Goal: Complete application form: Complete application form

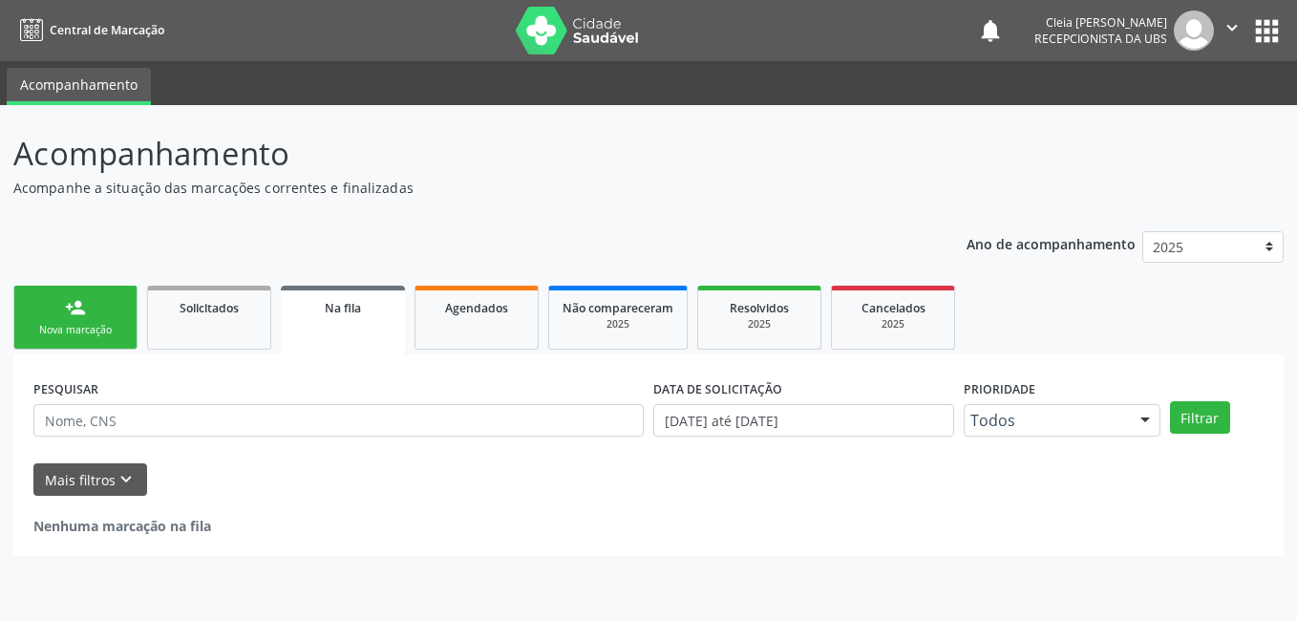
drag, startPoint x: 74, startPoint y: 315, endPoint x: 68, endPoint y: 330, distance: 15.8
click at [74, 314] on div "person_add" at bounding box center [75, 307] width 21 height 21
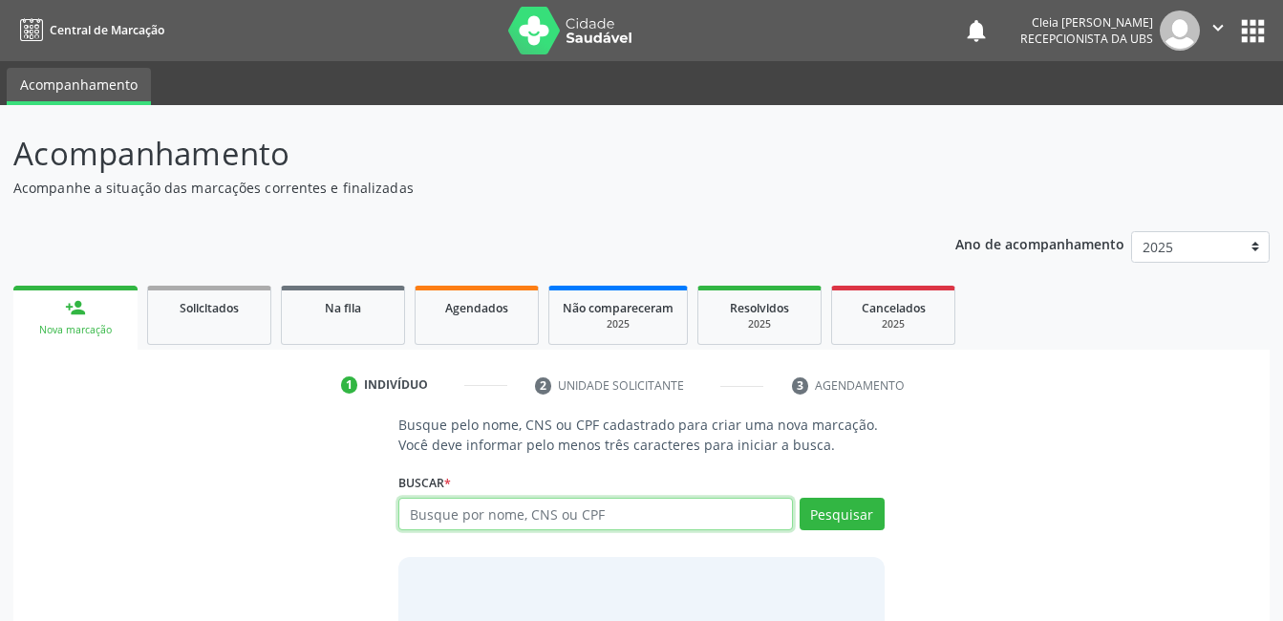
click at [635, 517] on input "text" at bounding box center [595, 514] width 394 height 32
type input "702807181322161"
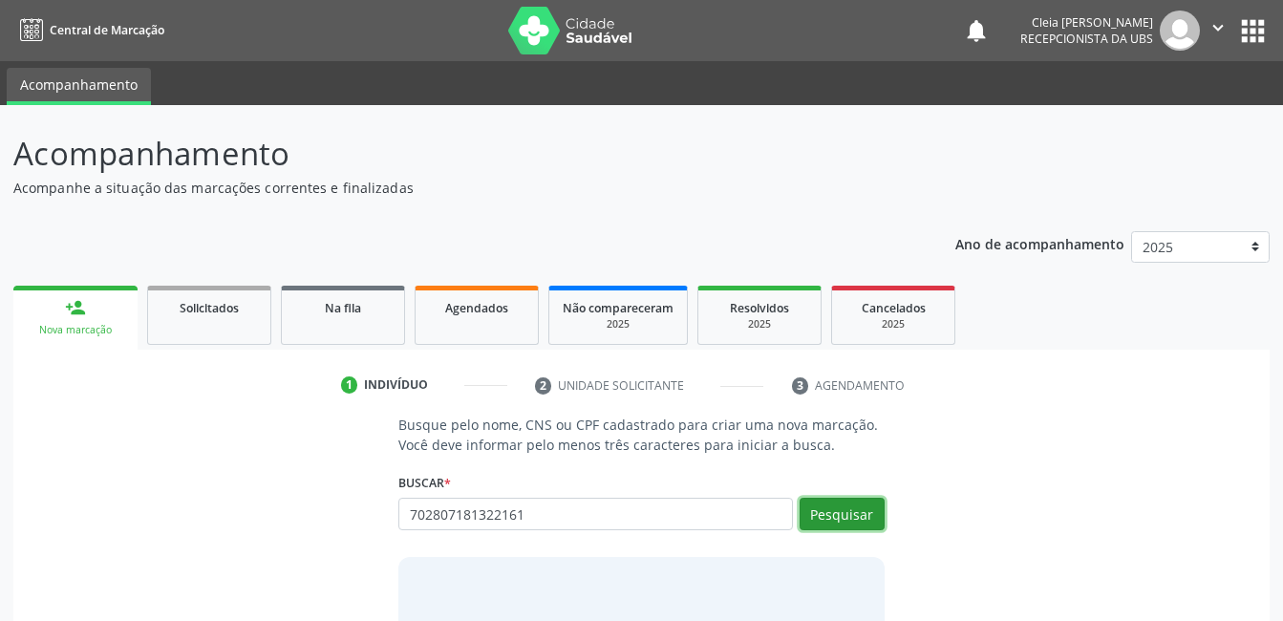
click at [868, 514] on button "Pesquisar" at bounding box center [841, 514] width 85 height 32
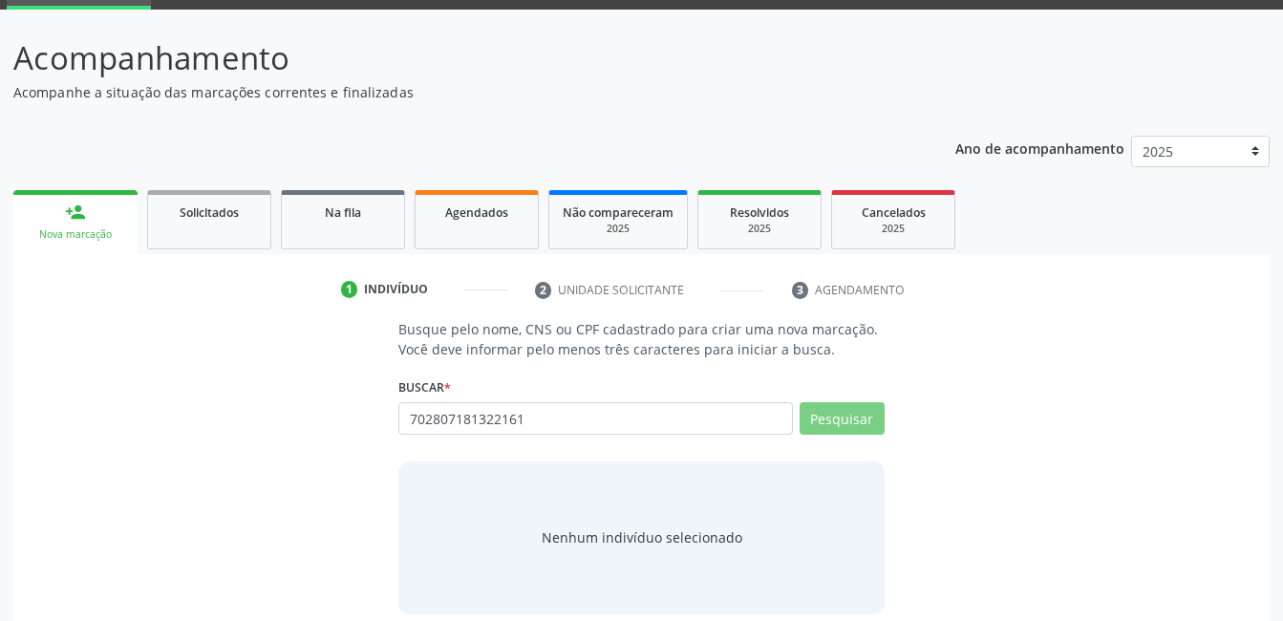
scroll to position [116, 0]
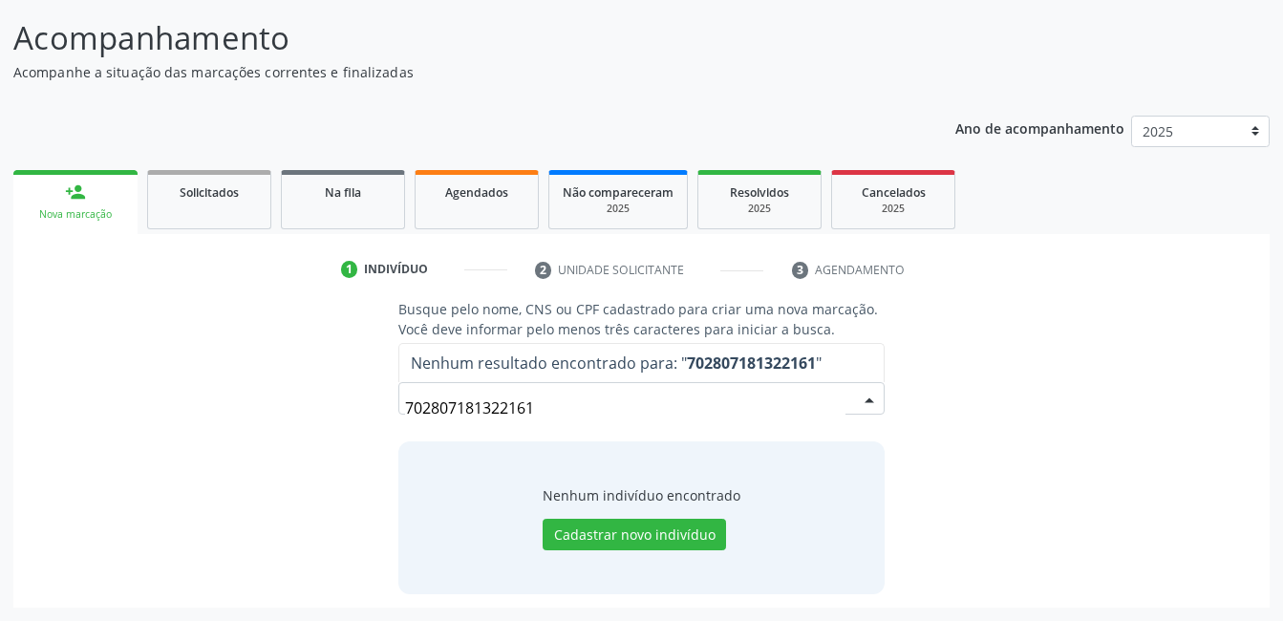
drag, startPoint x: 536, startPoint y: 408, endPoint x: -4, endPoint y: 392, distance: 539.9
click at [0, 392] on html "Central de Marcação notifications [PERSON_NAME] Recepcionista da UBS  Configur…" at bounding box center [641, 194] width 1283 height 621
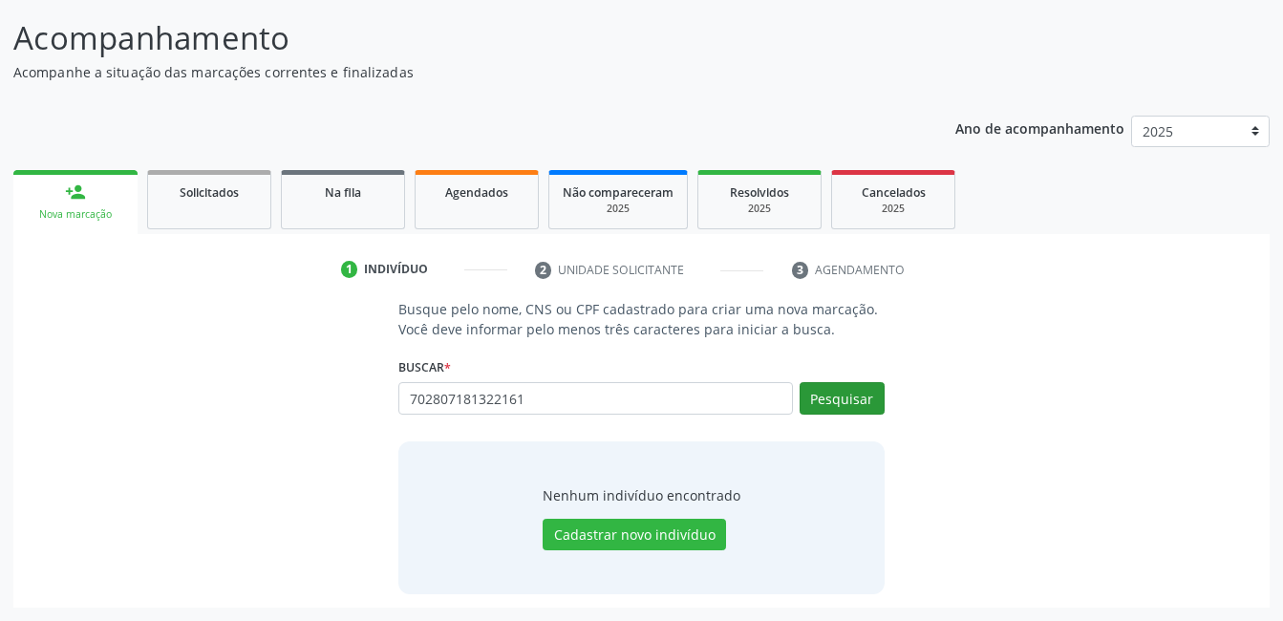
type input "702807181322161"
click at [842, 403] on button "Pesquisar" at bounding box center [841, 398] width 85 height 32
type input "702807181322161"
click at [648, 540] on button "Cadastrar novo indivíduo" at bounding box center [634, 535] width 183 height 32
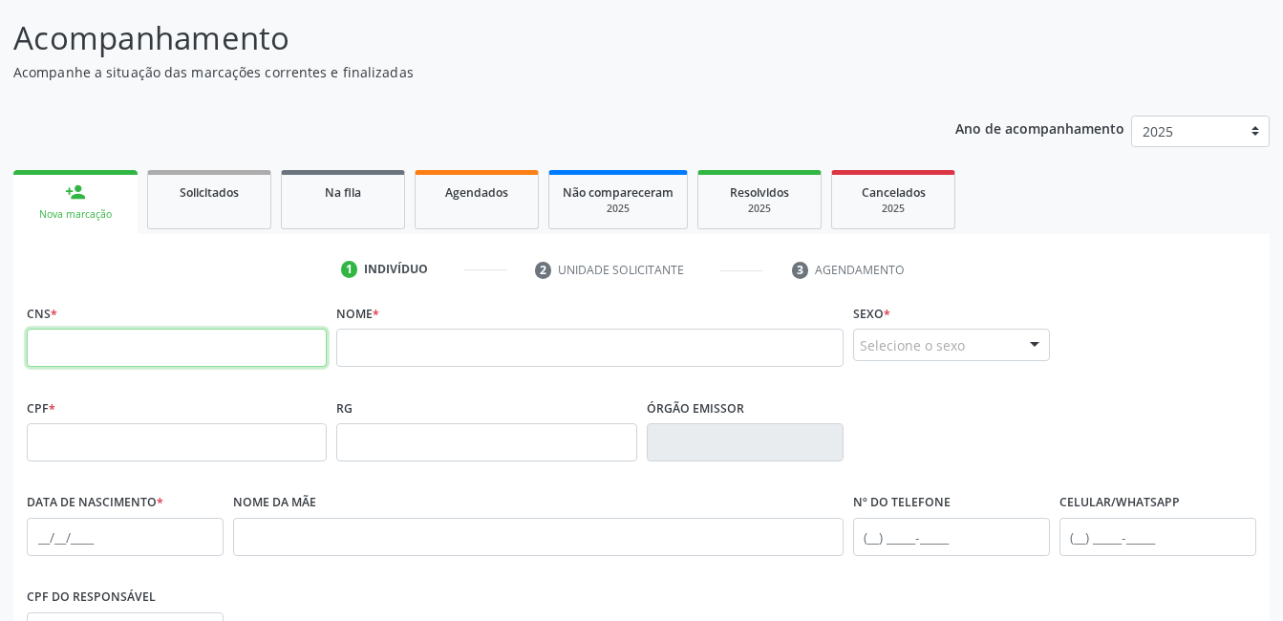
click at [115, 347] on input "text" at bounding box center [177, 348] width 300 height 38
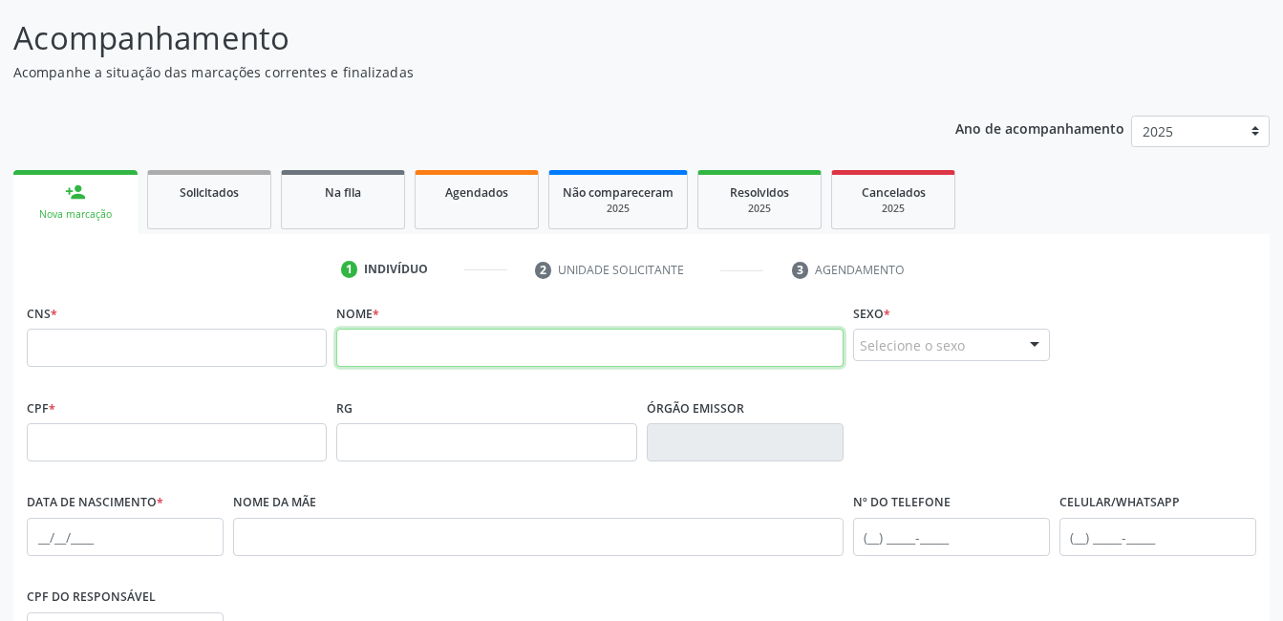
click at [432, 342] on input "text" at bounding box center [589, 348] width 506 height 38
type input "70280718132"
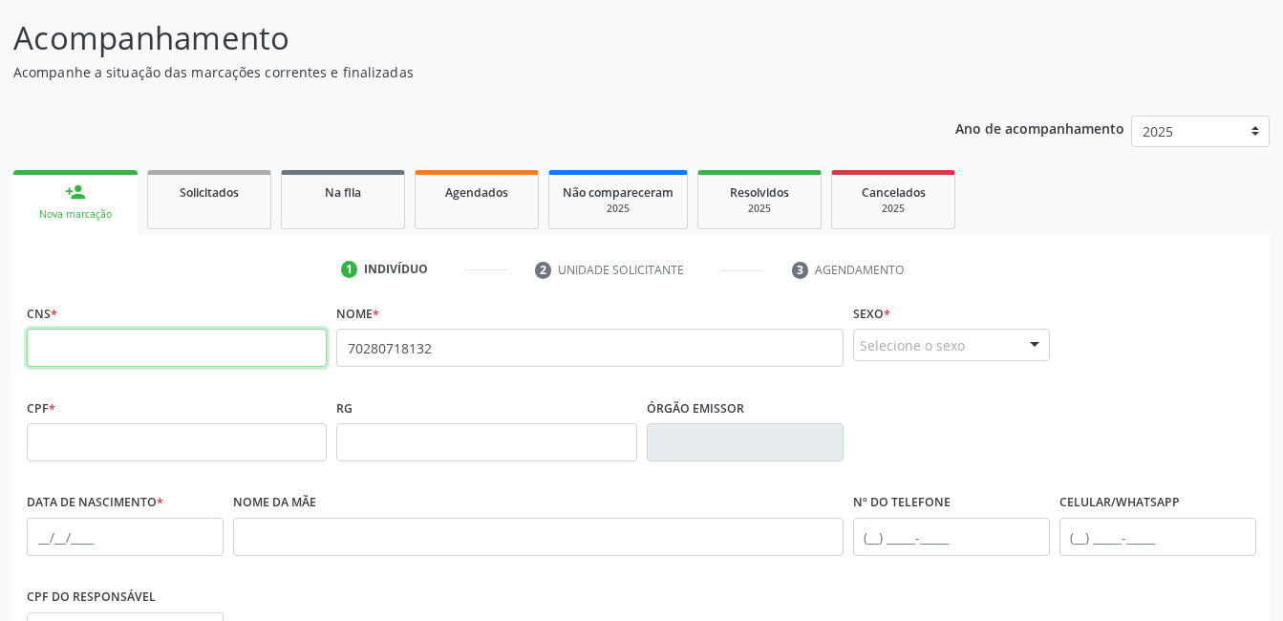
click at [140, 336] on input "text" at bounding box center [177, 348] width 300 height 38
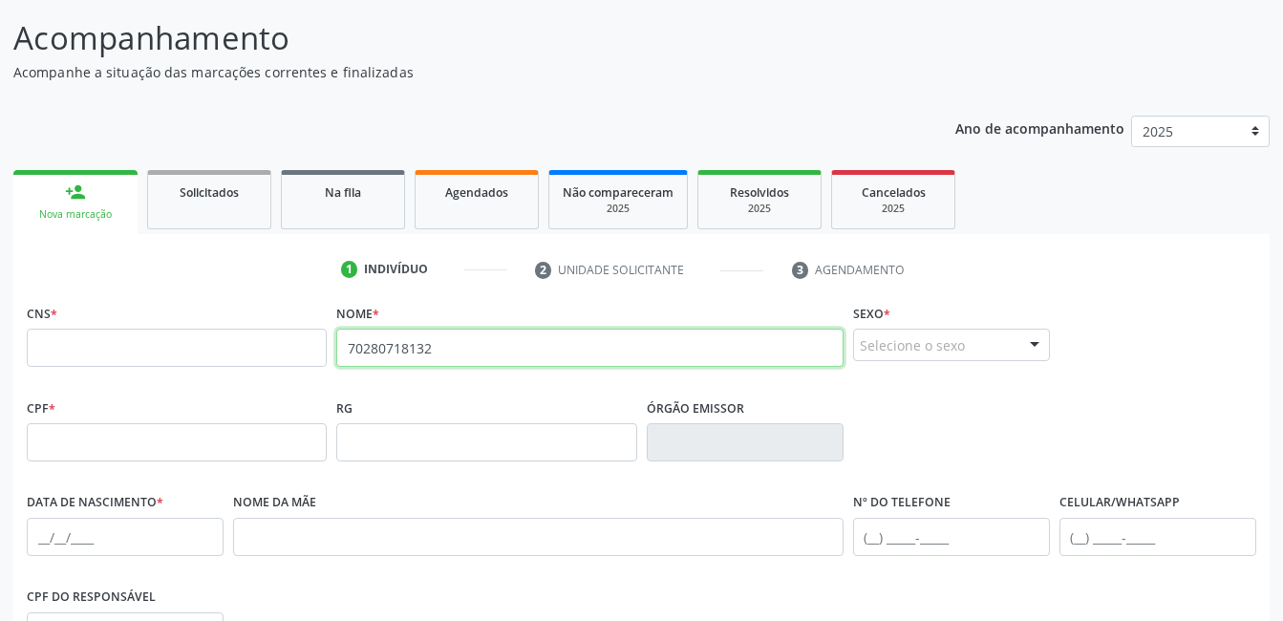
drag, startPoint x: 458, startPoint y: 341, endPoint x: 89, endPoint y: 317, distance: 370.4
click at [89, 326] on div "CNS * Nome * 70280718132 Sexo * Selecione o sexo Masculino Feminino Nenhum resu…" at bounding box center [641, 346] width 1239 height 95
type input "[PERSON_NAME]"
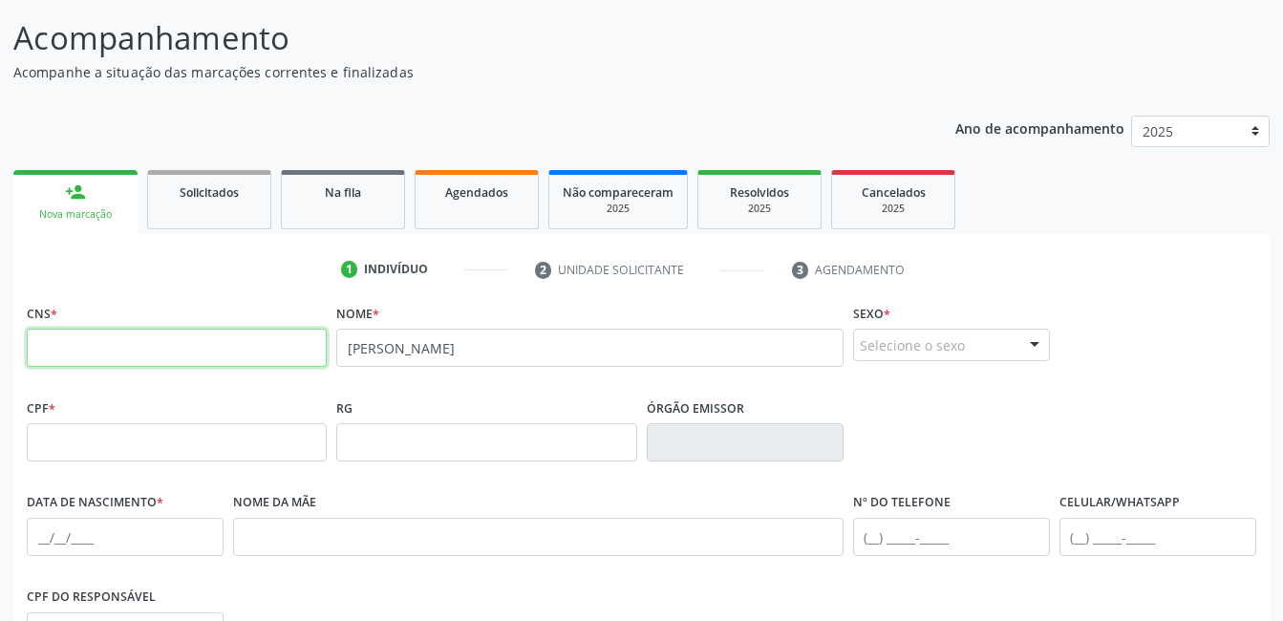
click at [107, 338] on input "text" at bounding box center [177, 348] width 300 height 38
click at [96, 209] on div "Nova marcação" at bounding box center [75, 214] width 97 height 14
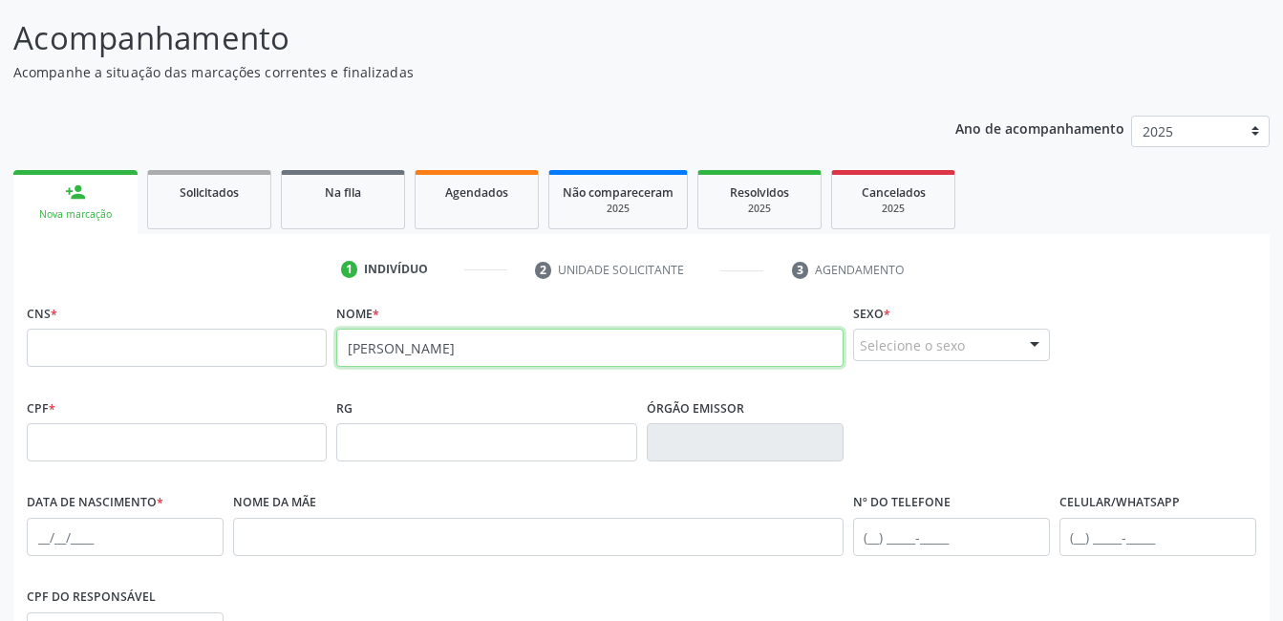
drag, startPoint x: 611, startPoint y: 347, endPoint x: 73, endPoint y: 389, distance: 540.3
click at [73, 389] on div "CNS * Nome * [PERSON_NAME] * Selecione o sexo Masculino Feminino Nenhum resulta…" at bounding box center [641, 346] width 1239 height 95
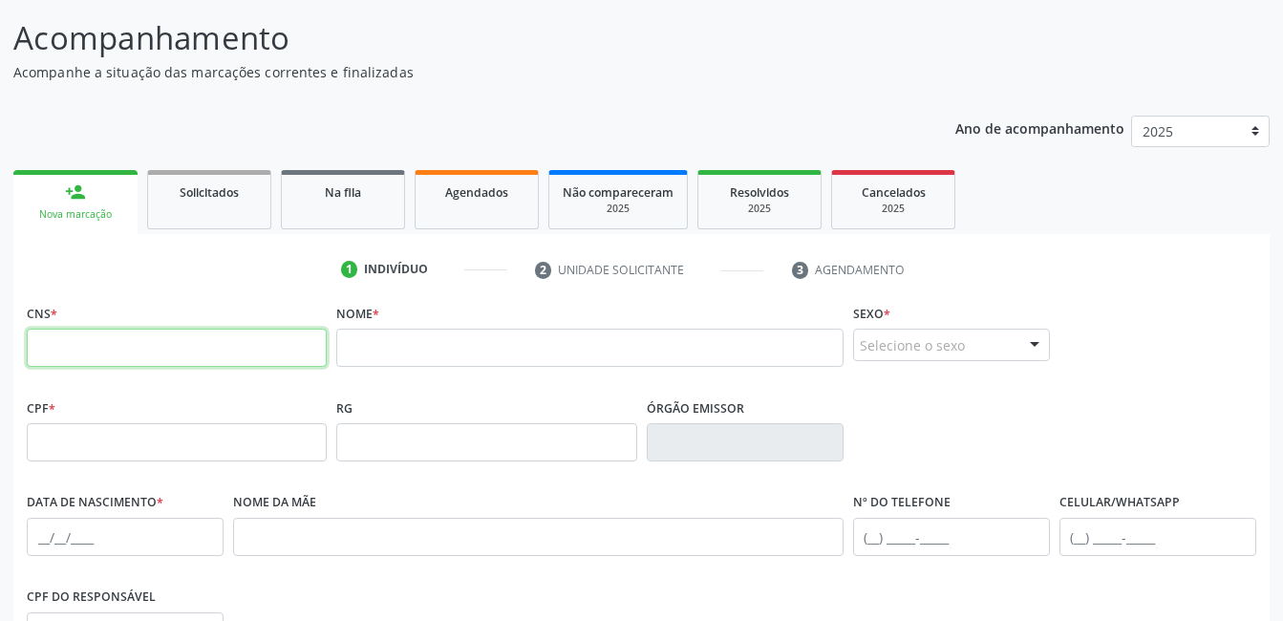
click at [117, 346] on input "text" at bounding box center [177, 348] width 300 height 38
type input "702 8071 8132 2161"
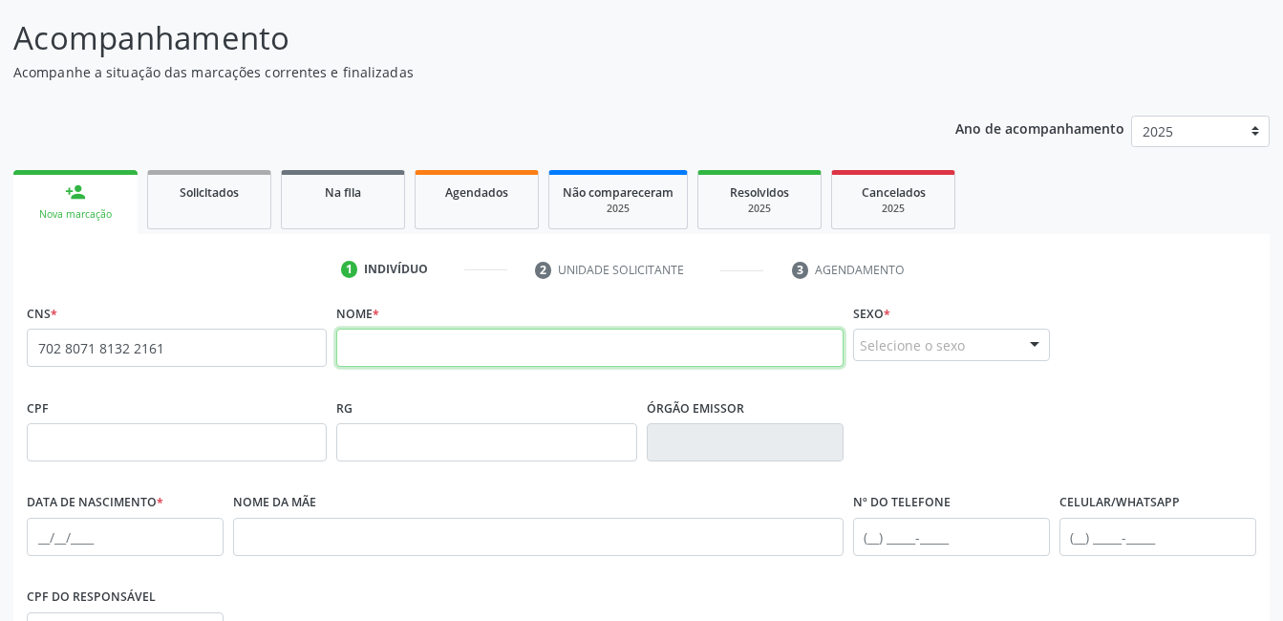
click at [476, 352] on input "text" at bounding box center [589, 348] width 506 height 38
type input "[PERSON_NAME]"
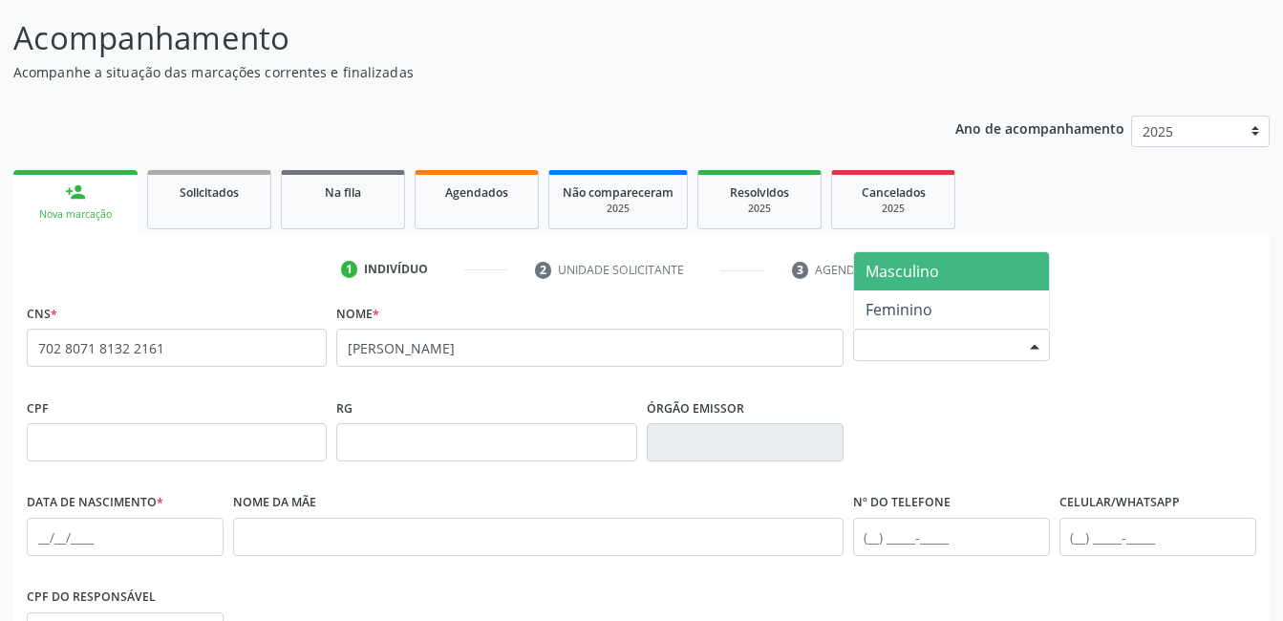
click at [1038, 340] on div at bounding box center [1034, 346] width 29 height 32
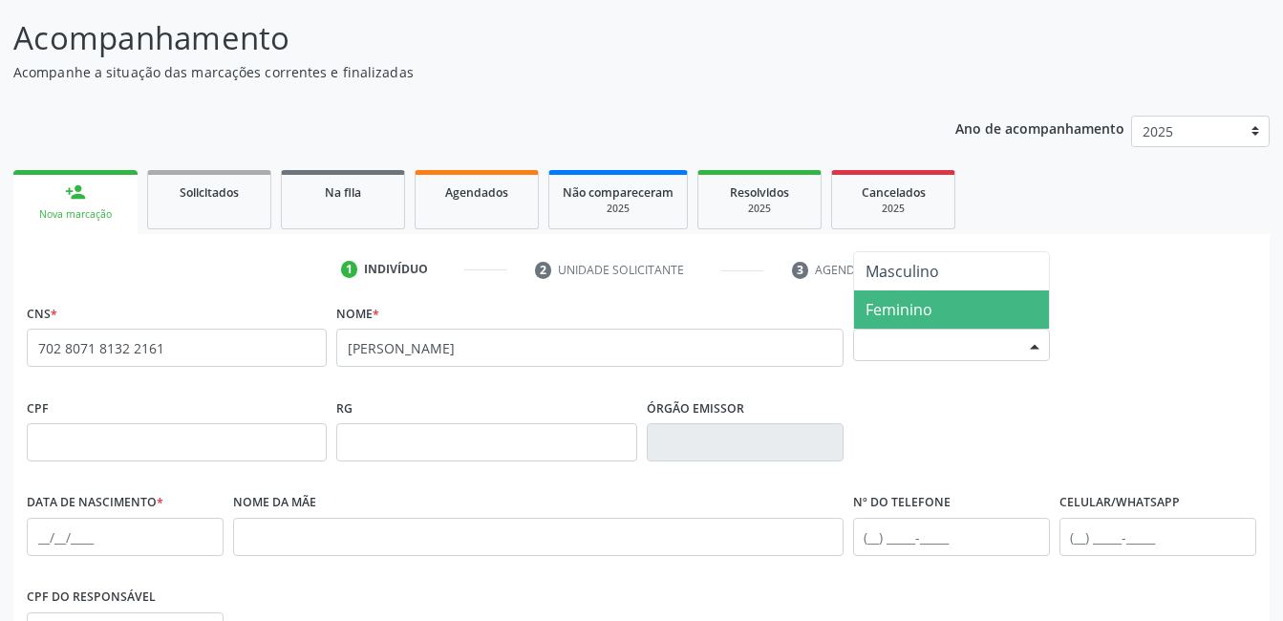
click at [938, 310] on span "Feminino" at bounding box center [951, 309] width 195 height 38
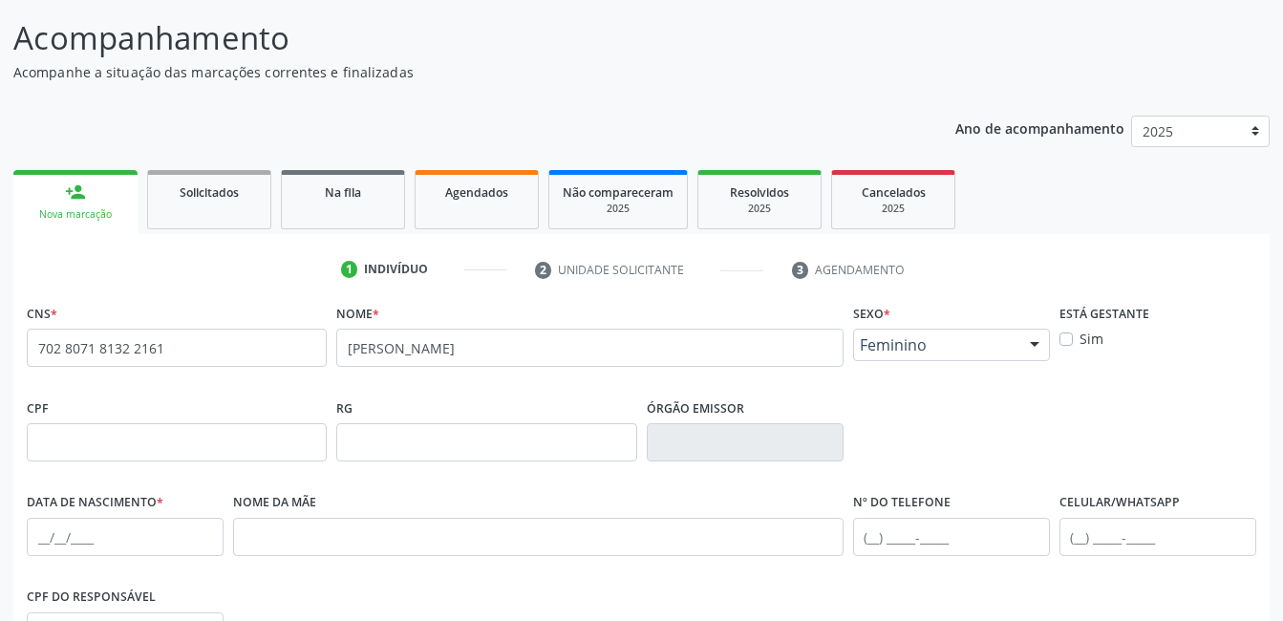
scroll to position [211, 0]
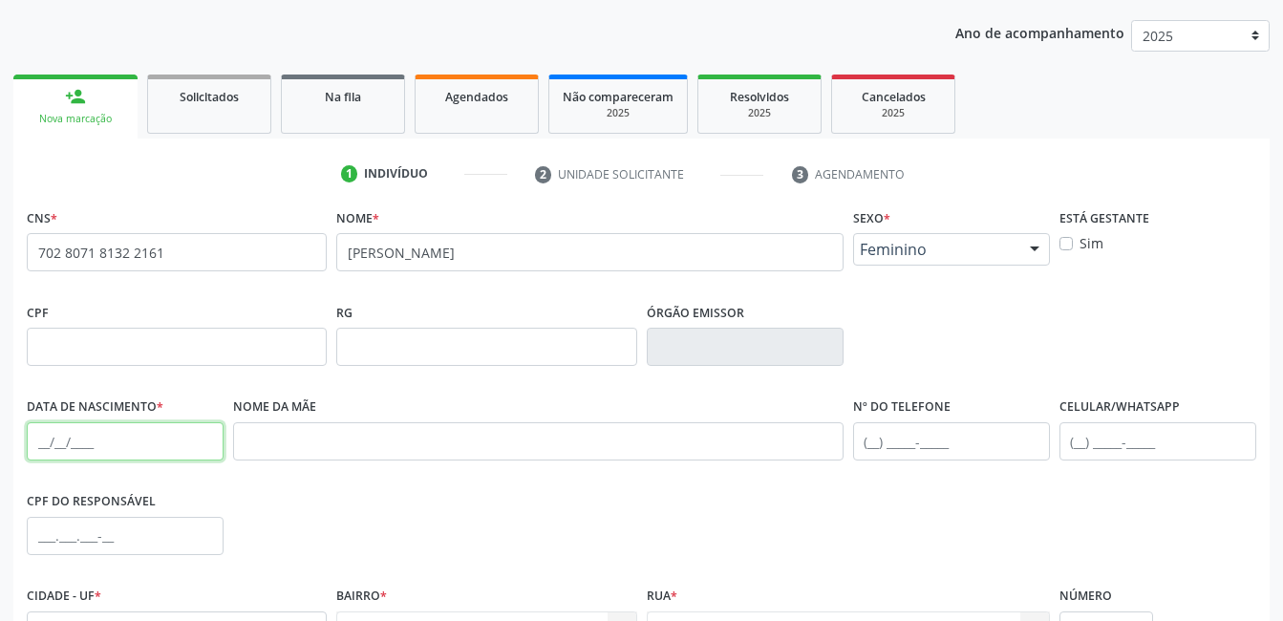
click at [154, 440] on input "text" at bounding box center [125, 441] width 197 height 38
type input "[DATE]"
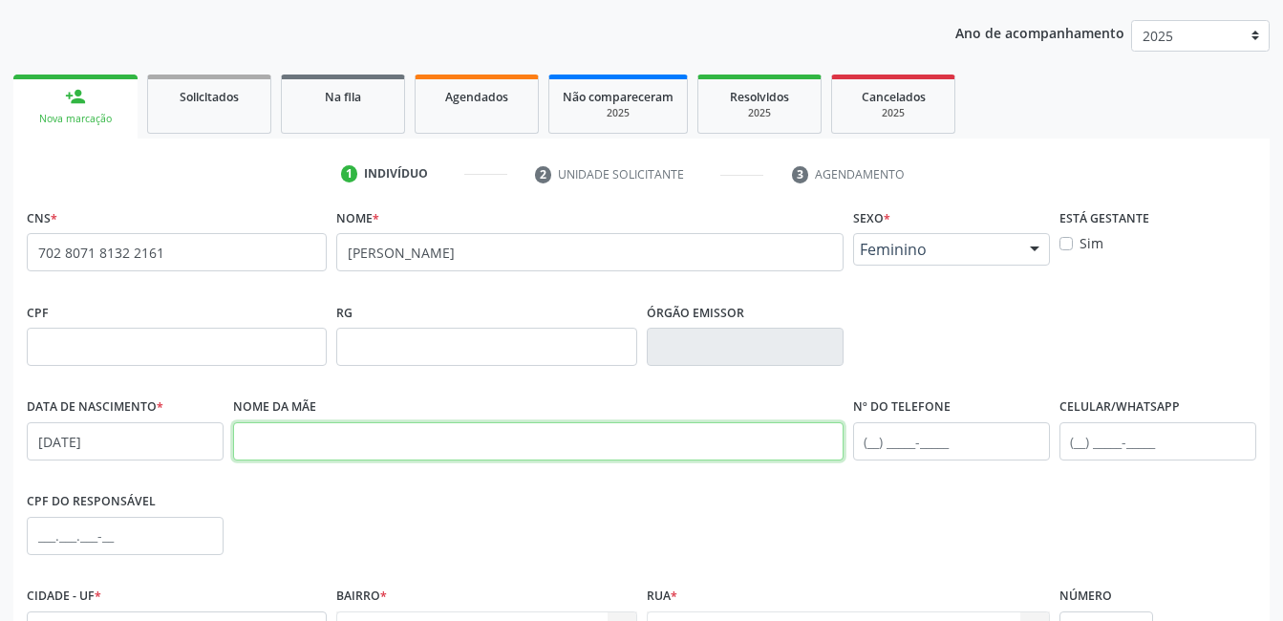
click at [715, 443] on input "text" at bounding box center [538, 441] width 610 height 38
type input "[PERSON_NAME]"
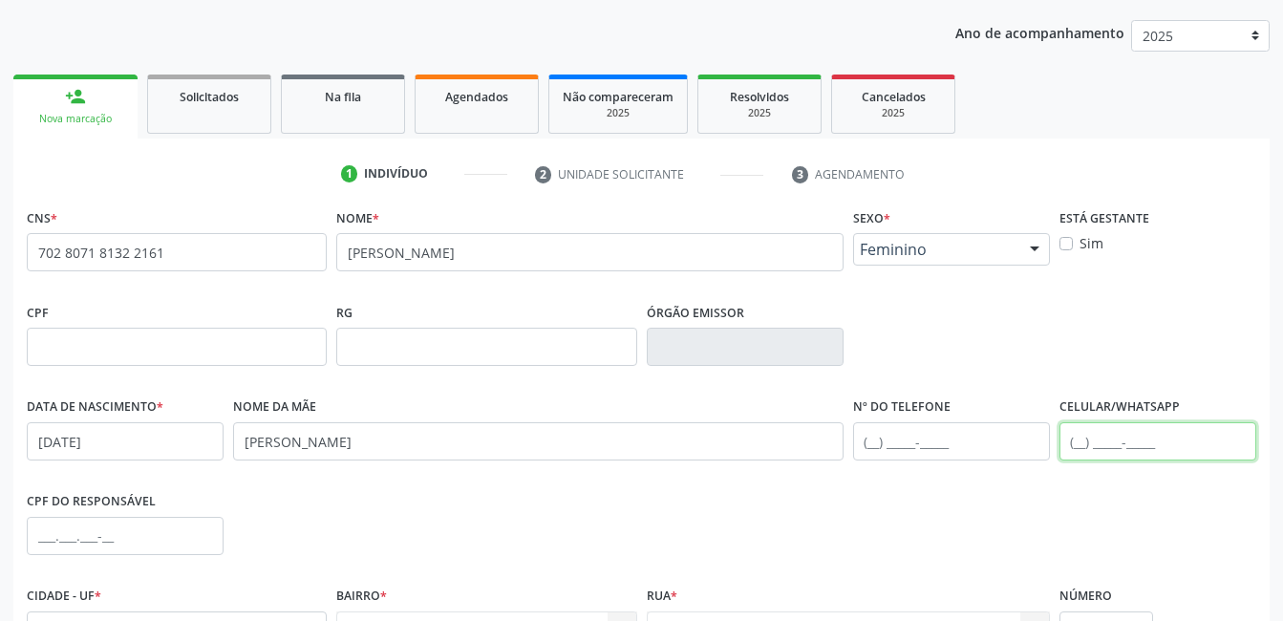
click at [1152, 440] on input "text" at bounding box center [1157, 441] width 197 height 38
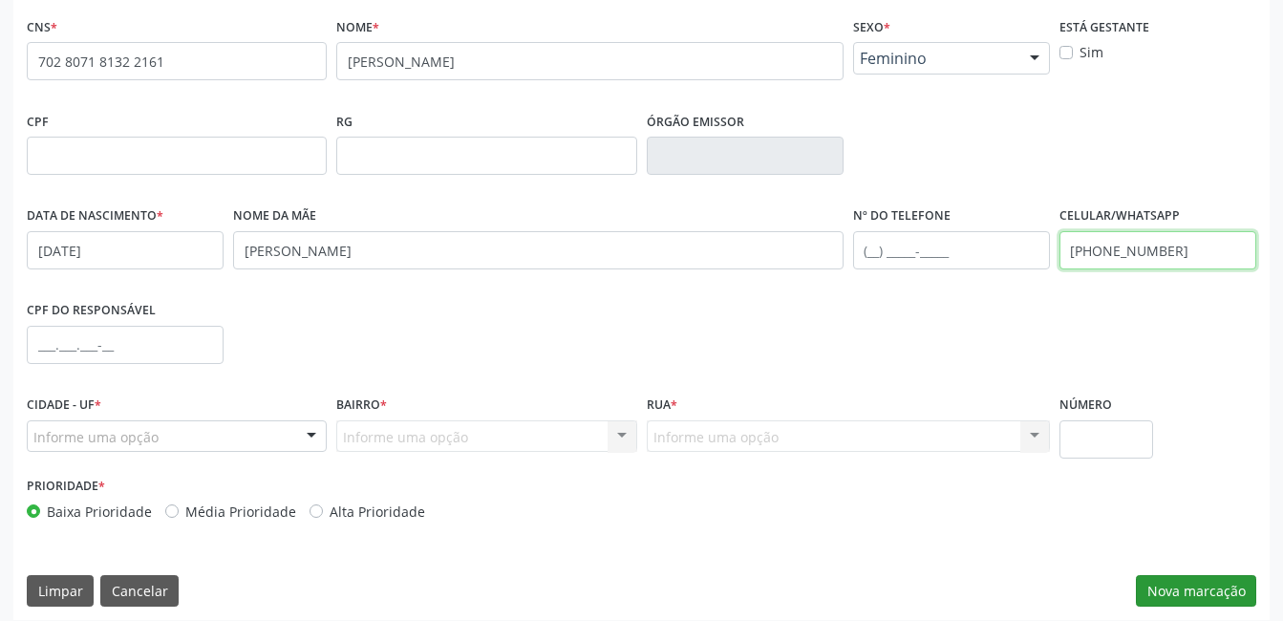
type input "[PHONE_NUMBER]"
click at [1181, 590] on button "Nova marcação" at bounding box center [1196, 591] width 120 height 32
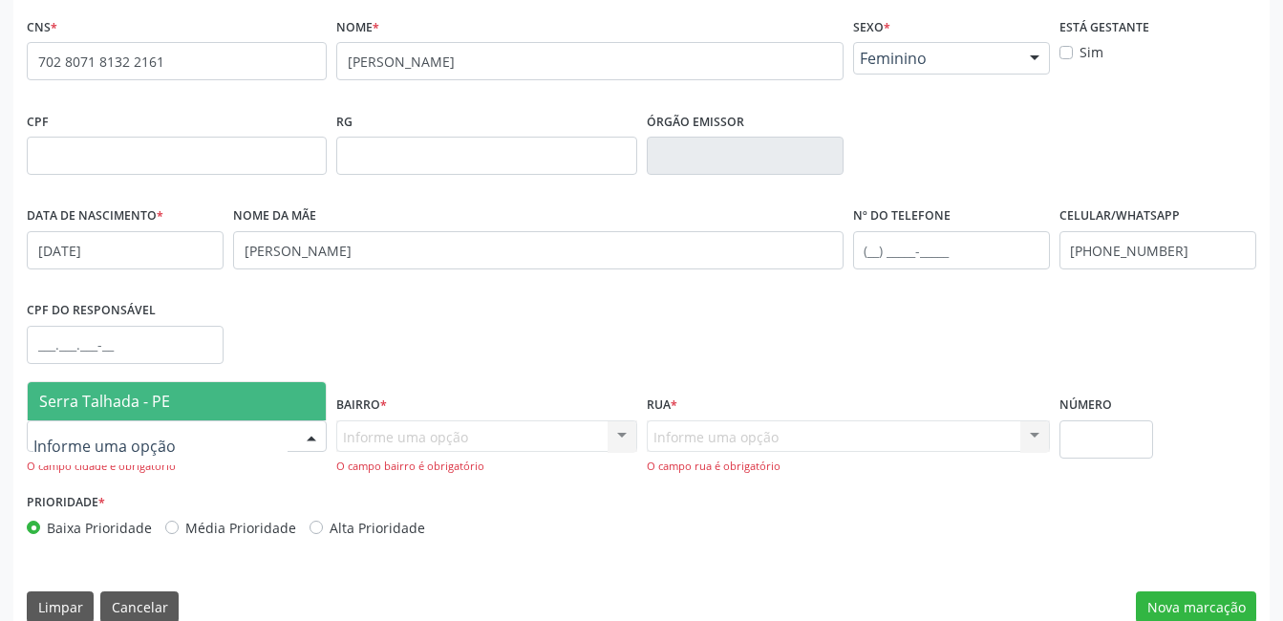
click at [311, 438] on div at bounding box center [311, 437] width 29 height 32
click at [242, 411] on span "Serra Talhada - PE" at bounding box center [177, 401] width 298 height 38
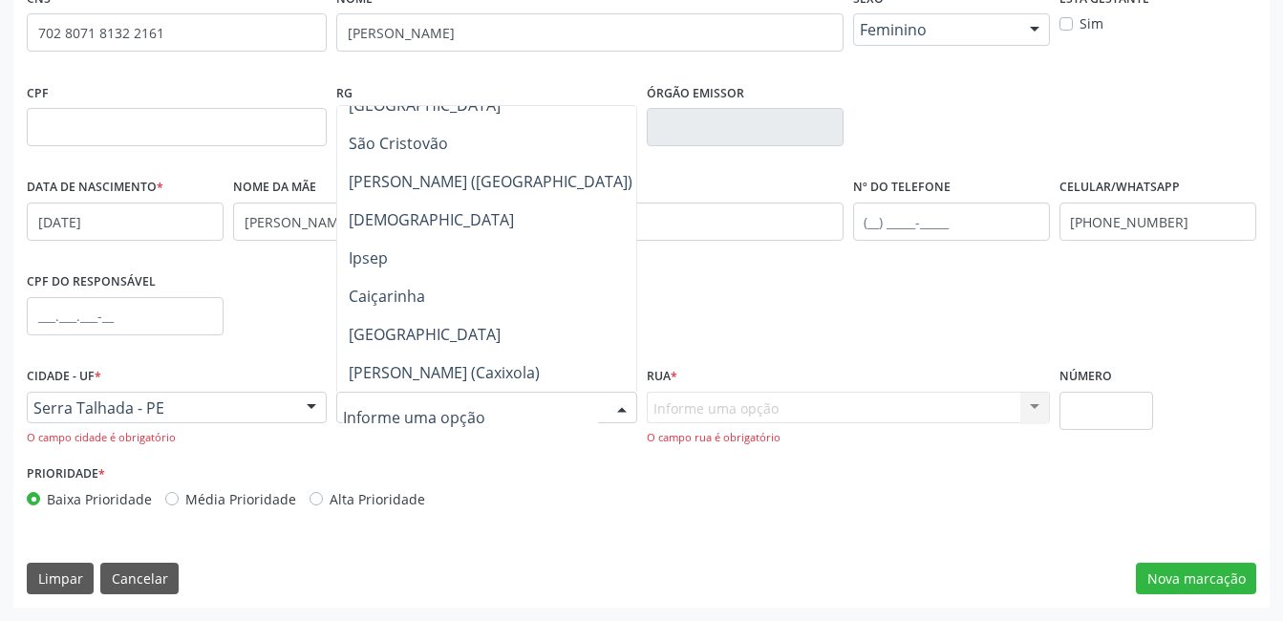
scroll to position [383, 0]
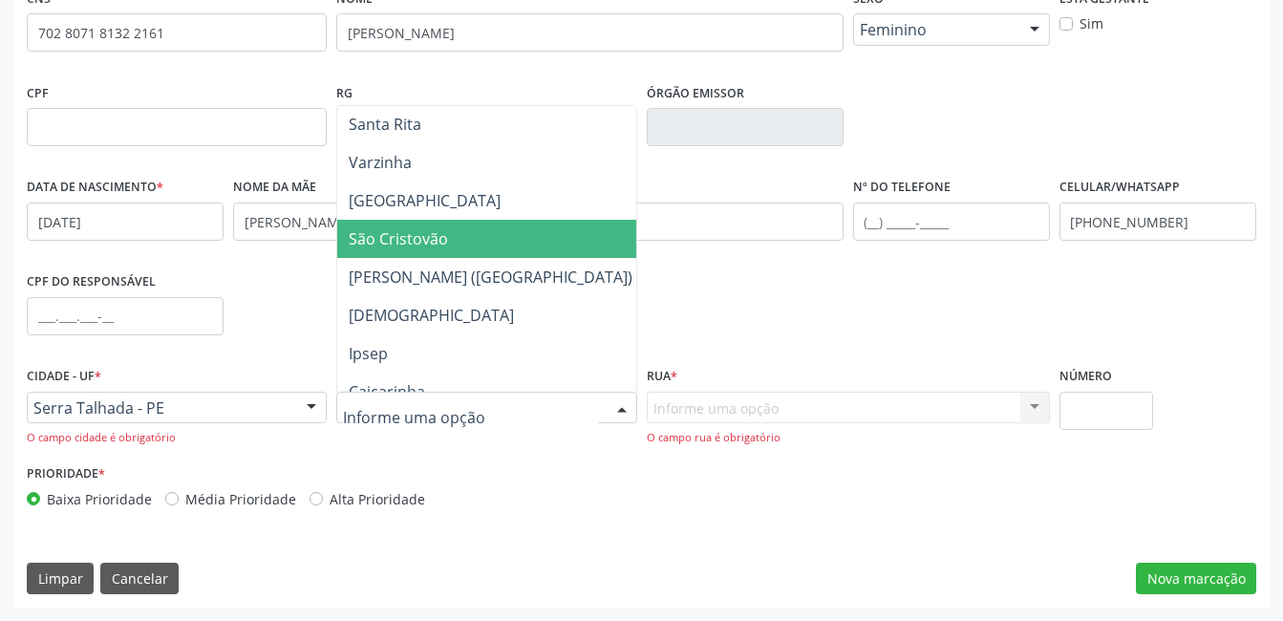
click at [425, 234] on span "São Cristovão" at bounding box center [398, 238] width 99 height 21
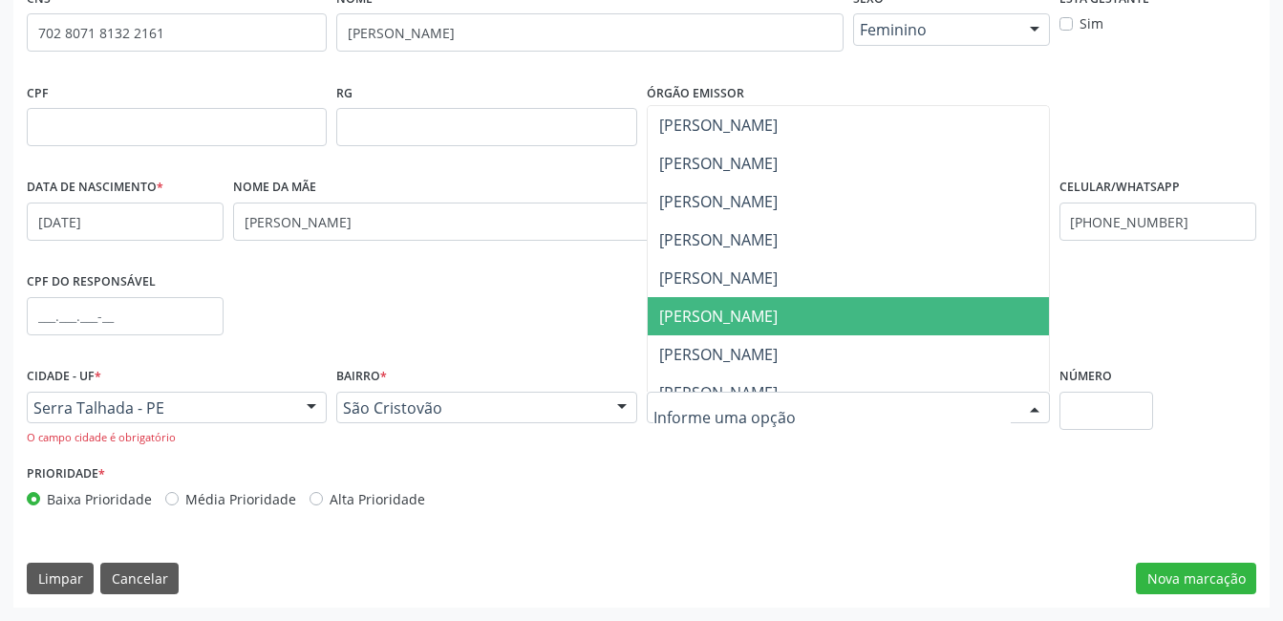
scroll to position [49, 0]
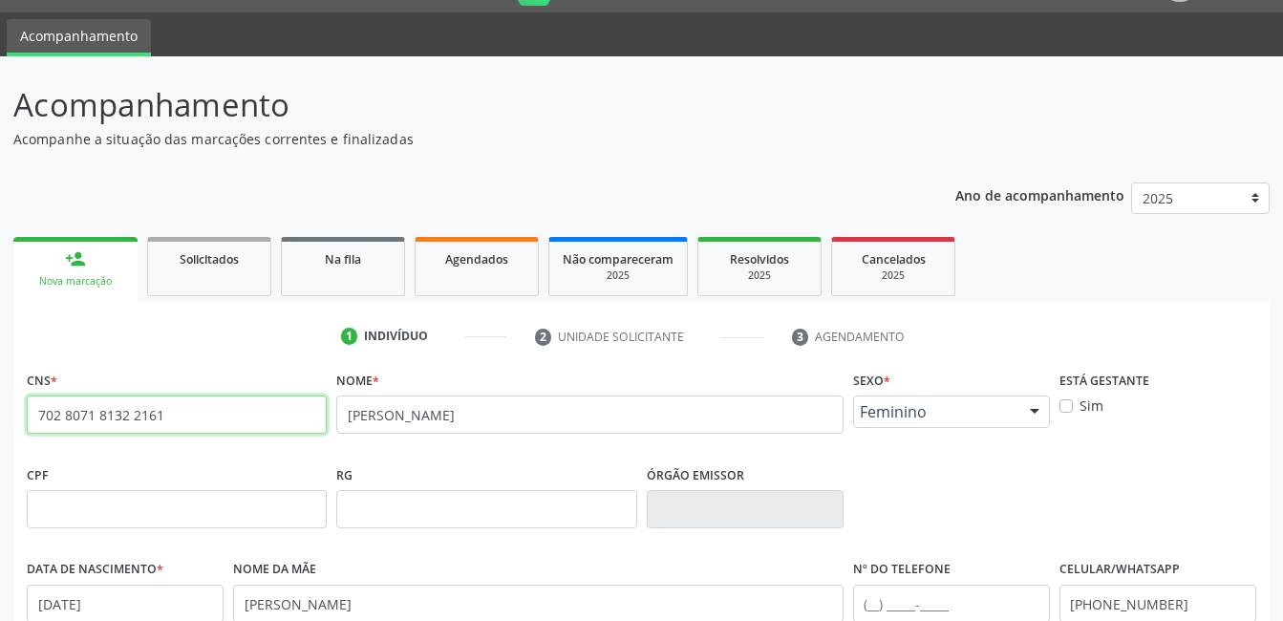
drag, startPoint x: 165, startPoint y: 415, endPoint x: -4, endPoint y: 425, distance: 169.4
click at [0, 425] on html "Central de Marcação notifications [PERSON_NAME] Recepcionista da UBS  Configur…" at bounding box center [641, 261] width 1283 height 621
